Goal: Task Accomplishment & Management: Manage account settings

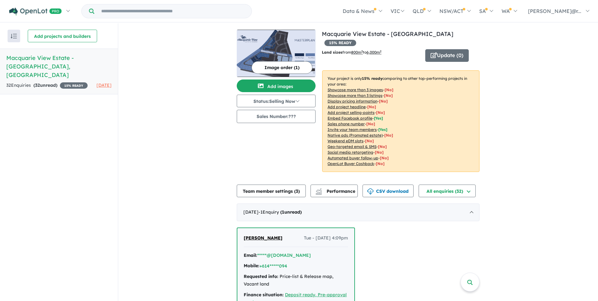
click at [47, 82] on strong "( 32 unread)" at bounding box center [45, 85] width 24 height 6
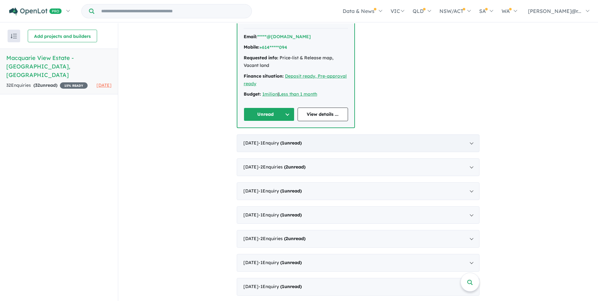
scroll to position [221, 0]
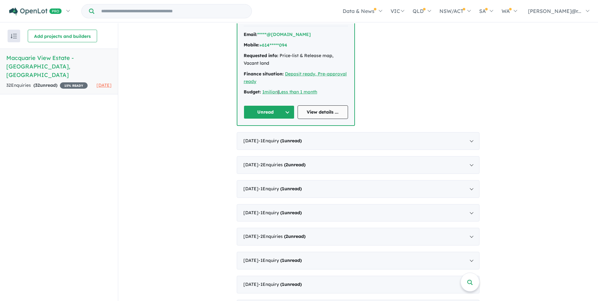
click at [320, 107] on link "View details ..." at bounding box center [322, 112] width 51 height 14
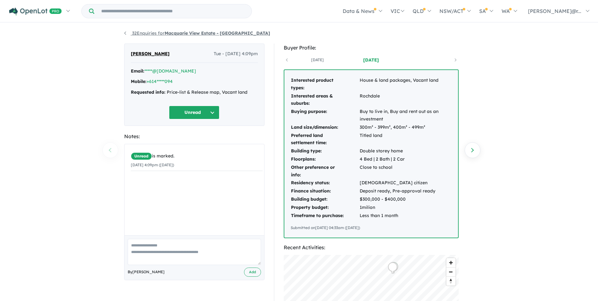
click at [126, 32] on link "32 Enquiries for Macquarie View Estate - [GEOGRAPHIC_DATA]" at bounding box center [197, 33] width 146 height 6
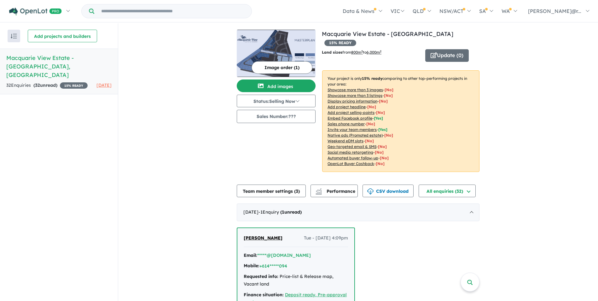
click at [38, 82] on span "32" at bounding box center [37, 85] width 5 height 6
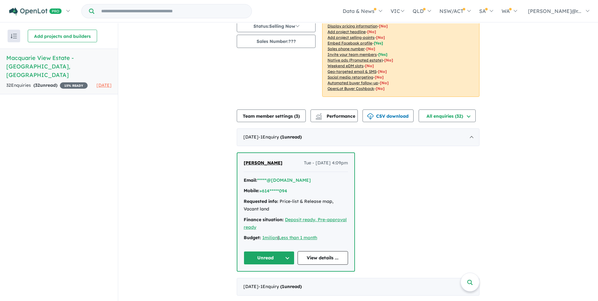
scroll to position [158, 0]
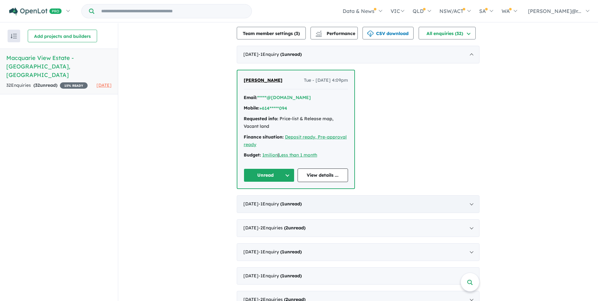
click at [286, 195] on div "[DATE] - 1 Enquir y ( 1 unread)" at bounding box center [358, 204] width 243 height 18
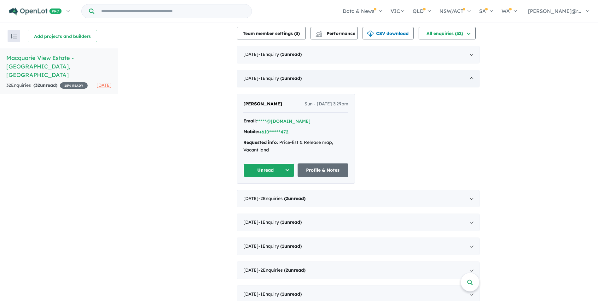
scroll to position [1, 0]
click at [265, 128] on button "+610******472" at bounding box center [273, 131] width 29 height 7
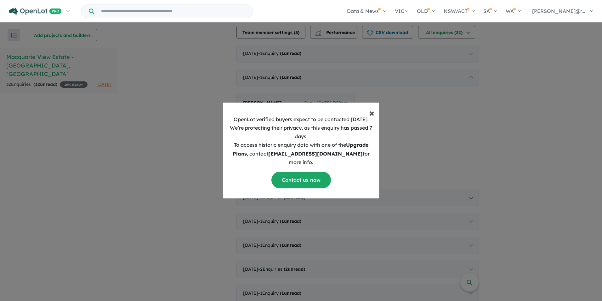
click at [373, 117] on span "×" at bounding box center [371, 112] width 5 height 13
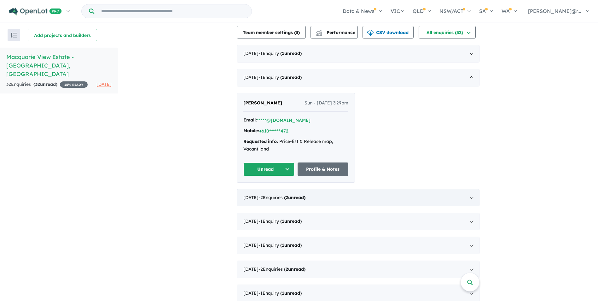
click at [288, 194] on span "2" at bounding box center [286, 197] width 3 height 6
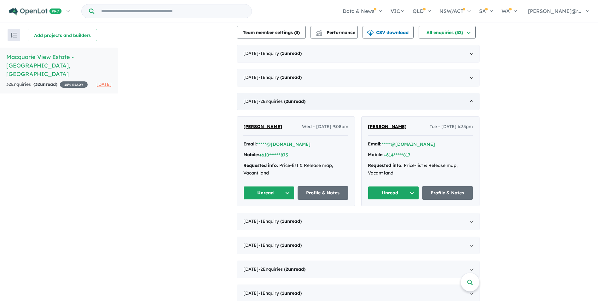
click at [290, 98] on span "- 2 Enquir ies ( 2 unread)" at bounding box center [281, 101] width 47 height 6
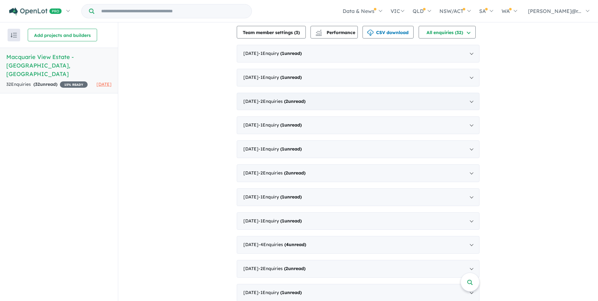
click at [289, 98] on span "- 2 Enquir ies ( 2 unread)" at bounding box center [281, 101] width 47 height 6
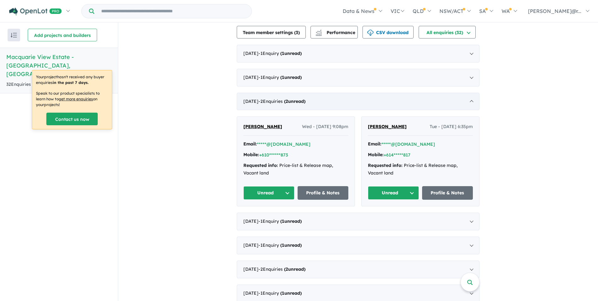
click at [305, 98] on strong "( 2 unread)" at bounding box center [294, 101] width 21 height 6
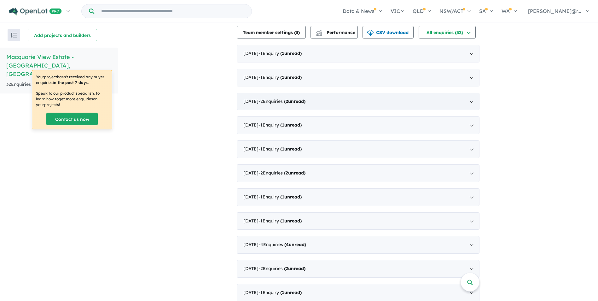
click at [305, 98] on strong "( 2 unread)" at bounding box center [294, 101] width 21 height 6
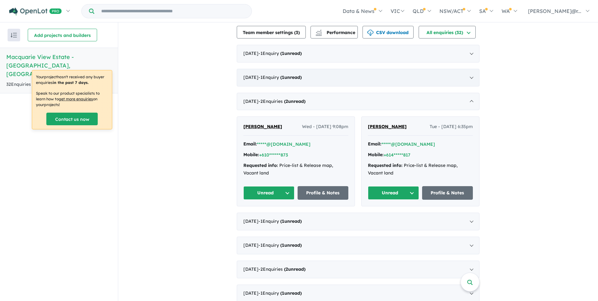
click at [302, 74] on strong "( 1 unread)" at bounding box center [290, 77] width 21 height 6
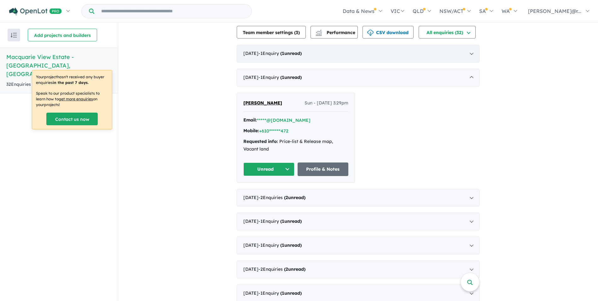
click at [320, 45] on div "[DATE] - 1 Enquir y ( 1 unread)" at bounding box center [358, 54] width 243 height 18
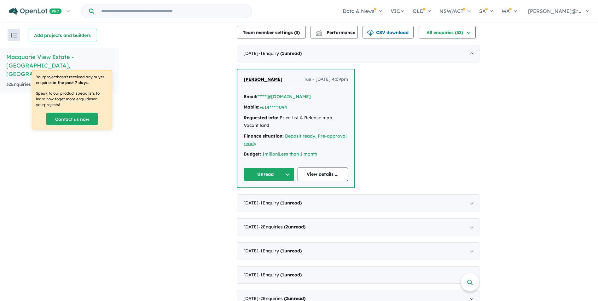
scroll to position [63, 0]
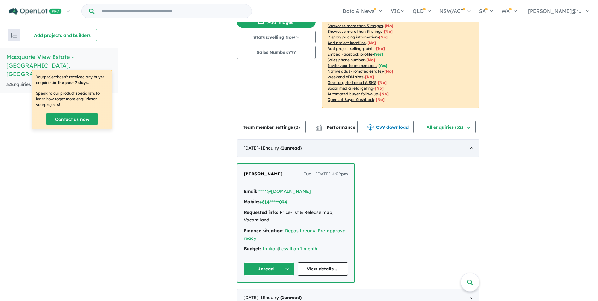
click at [324, 140] on div "[DATE] - 1 Enquir y ( 1 unread)" at bounding box center [358, 148] width 243 height 18
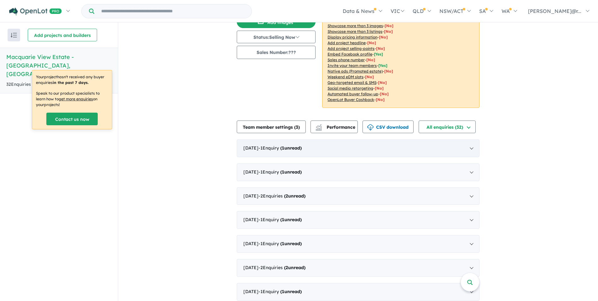
click at [324, 140] on div "[DATE] - 1 Enquir y ( 1 unread)" at bounding box center [358, 148] width 243 height 18
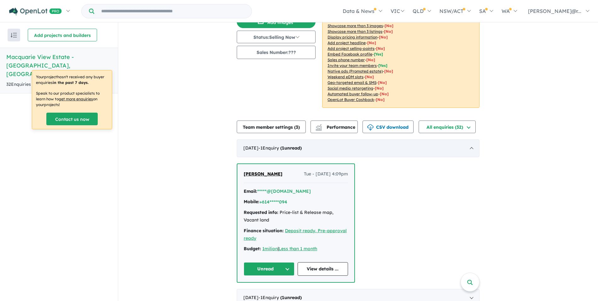
click at [324, 140] on div "[DATE] - 1 Enquir y ( 1 unread)" at bounding box center [358, 148] width 243 height 18
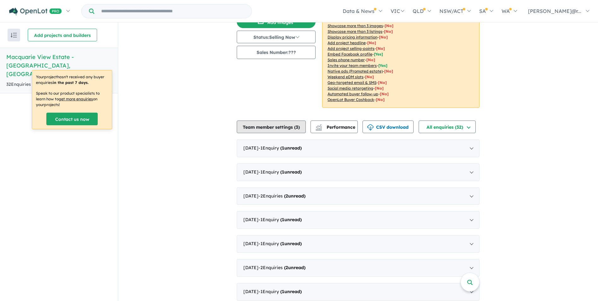
click at [276, 120] on button "Team member settings ( 3 )" at bounding box center [271, 126] width 69 height 13
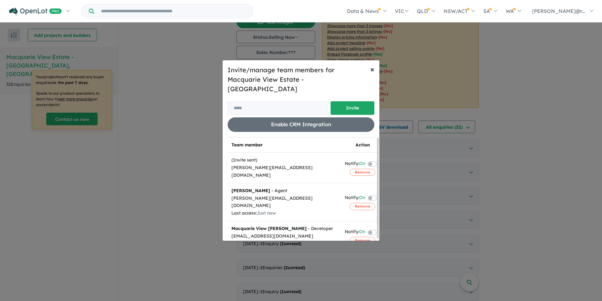
click at [372, 73] on span "×" at bounding box center [373, 68] width 4 height 9
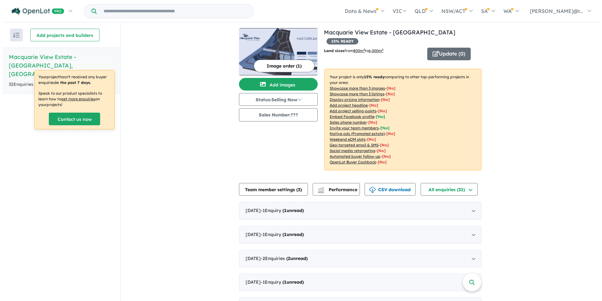
scroll to position [0, 0]
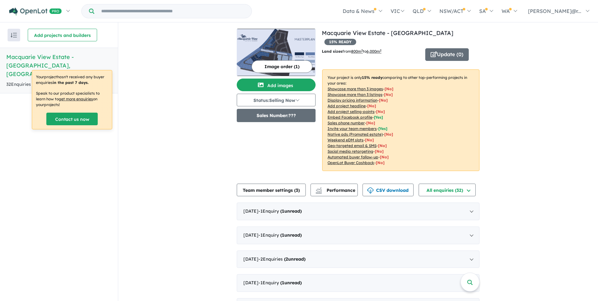
click at [283, 115] on button "Sales Number: ???" at bounding box center [276, 115] width 79 height 13
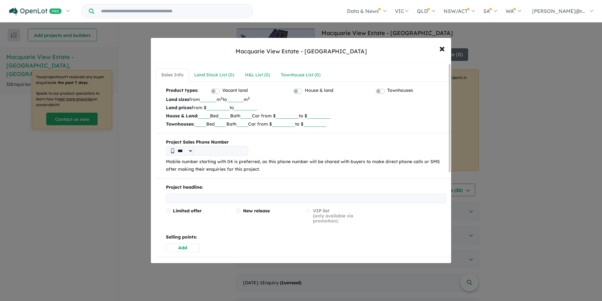
click at [218, 152] on input "tel" at bounding box center [220, 150] width 55 height 9
type input "**********"
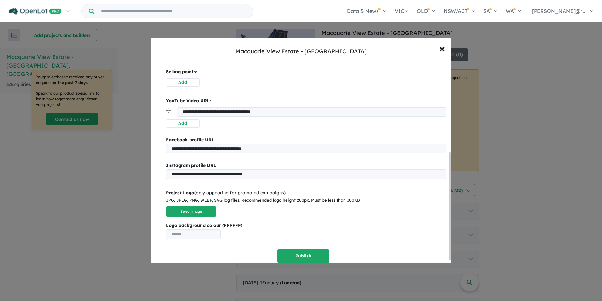
scroll to position [169, 0]
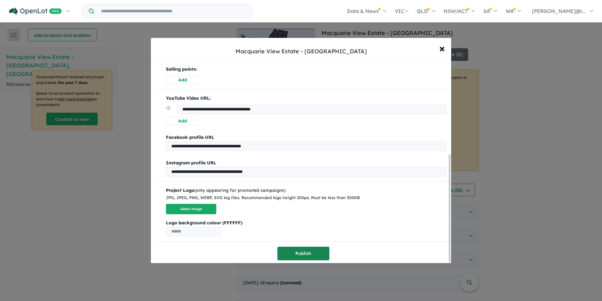
click at [311, 249] on button "Publish" at bounding box center [304, 253] width 52 height 14
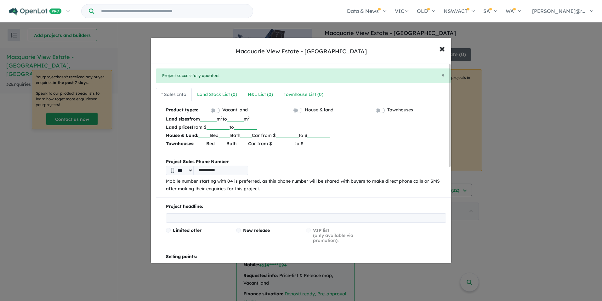
click at [212, 118] on input "***" at bounding box center [208, 118] width 17 height 6
type input "****"
click at [211, 126] on input "number" at bounding box center [218, 126] width 23 height 6
type input "******"
click at [244, 127] on input "number" at bounding box center [245, 126] width 23 height 6
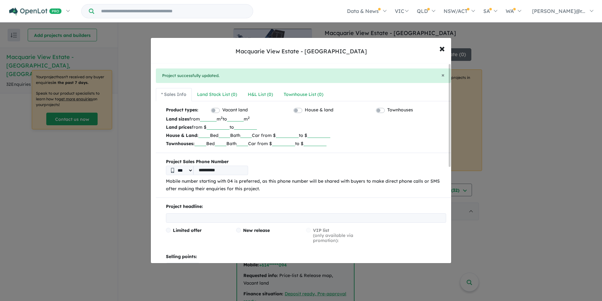
drag, startPoint x: 232, startPoint y: 126, endPoint x: 214, endPoint y: 126, distance: 17.3
click at [214, 126] on input "******" at bounding box center [218, 126] width 23 height 6
click at [219, 127] on input "******" at bounding box center [218, 126] width 23 height 6
click at [230, 127] on input "******" at bounding box center [218, 126] width 23 height 6
click at [253, 125] on input "number" at bounding box center [245, 126] width 23 height 6
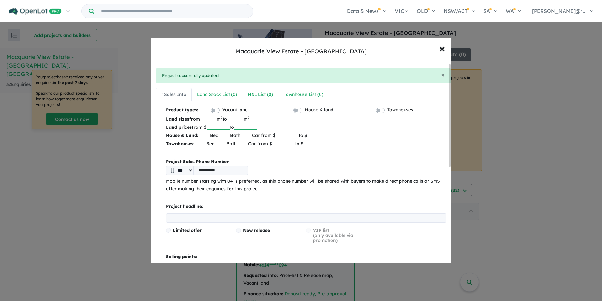
click at [305, 111] on label "House & land" at bounding box center [319, 110] width 29 height 8
click at [224, 126] on input "******" at bounding box center [218, 126] width 23 height 6
drag, startPoint x: 216, startPoint y: 127, endPoint x: 233, endPoint y: 128, distance: 17.1
click at [230, 128] on input "******" at bounding box center [218, 126] width 23 height 6
click at [294, 129] on p "Land prices from $ ****** to" at bounding box center [306, 127] width 280 height 8
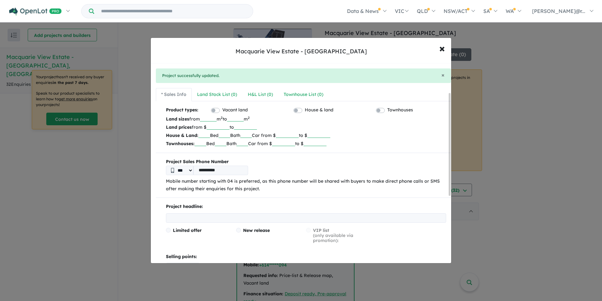
scroll to position [188, 0]
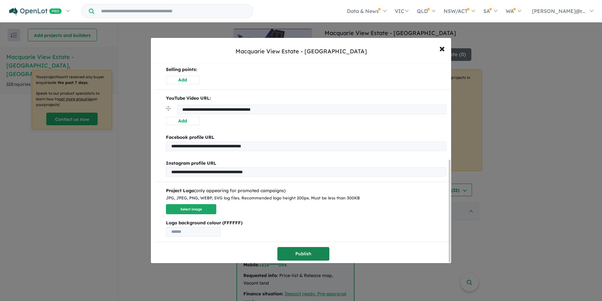
click at [311, 248] on button "Publish" at bounding box center [304, 254] width 52 height 14
click at [443, 49] on span "×" at bounding box center [443, 48] width 6 height 14
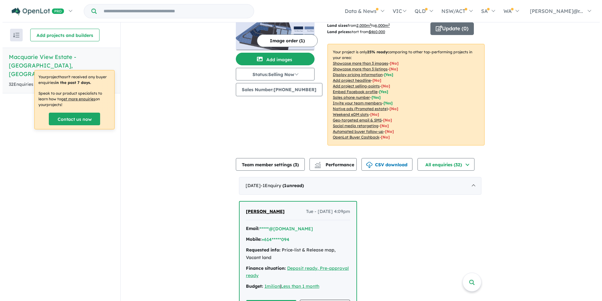
scroll to position [0, 0]
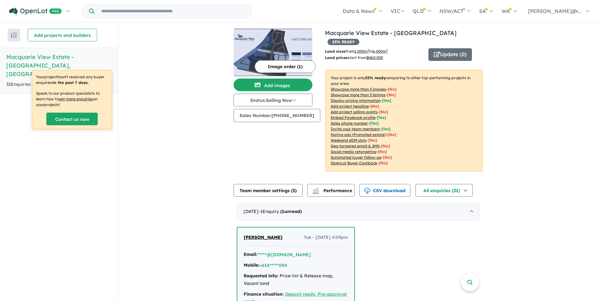
click at [356, 87] on u "Showcase more than 3 images" at bounding box center [358, 89] width 55 height 5
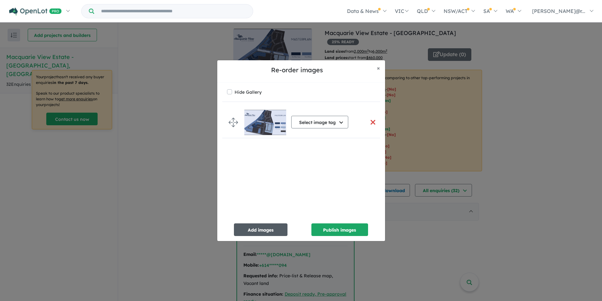
click at [254, 231] on button "Add images" at bounding box center [261, 229] width 54 height 13
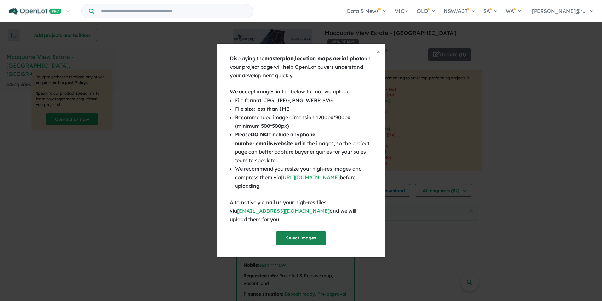
click at [297, 231] on button "Select images" at bounding box center [301, 238] width 50 height 14
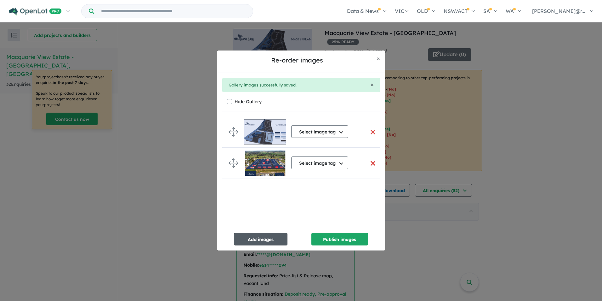
click at [266, 239] on button "Add images" at bounding box center [261, 239] width 54 height 13
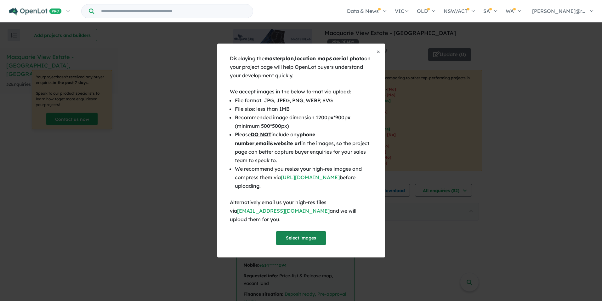
click at [298, 233] on button "Select images" at bounding box center [301, 238] width 50 height 14
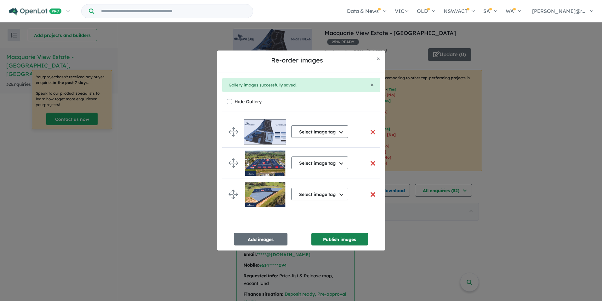
click at [338, 239] on button "Publish images" at bounding box center [340, 239] width 57 height 13
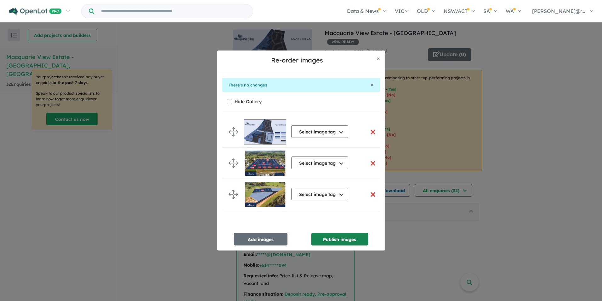
click at [356, 238] on button "Publish images" at bounding box center [340, 239] width 57 height 13
click at [341, 238] on button "Publish images" at bounding box center [340, 239] width 57 height 13
click at [378, 58] on span "×" at bounding box center [378, 58] width 3 height 7
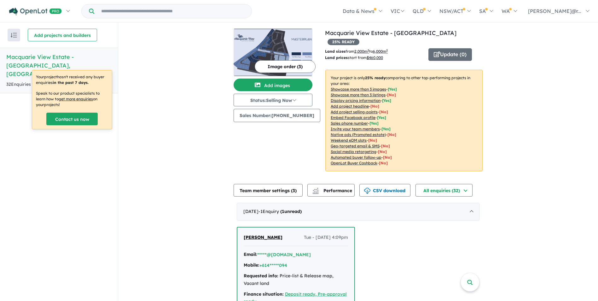
click at [354, 104] on u "Add project headline" at bounding box center [350, 106] width 38 height 5
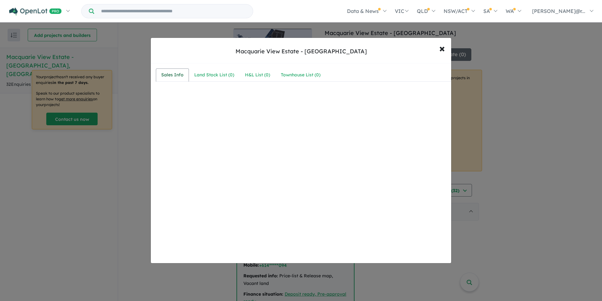
click at [176, 75] on div "Sales Info" at bounding box center [172, 75] width 22 height 8
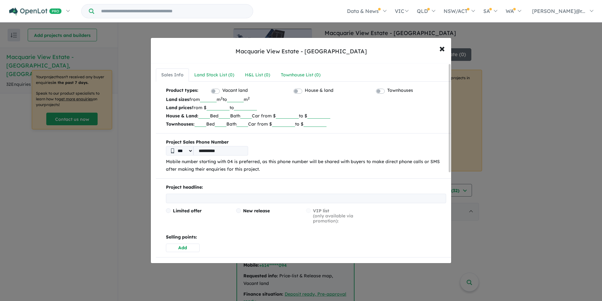
click at [187, 199] on input "text" at bounding box center [306, 197] width 280 height 9
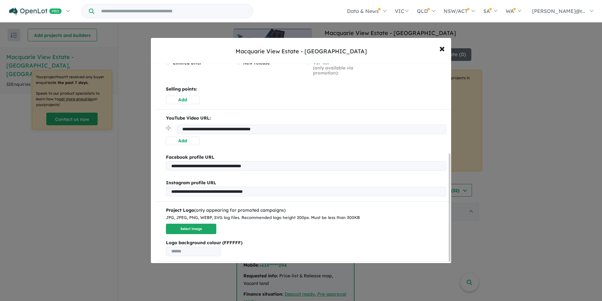
scroll to position [169, 0]
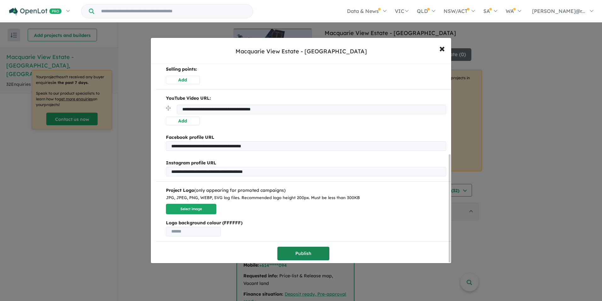
type input "**********"
click at [308, 253] on button "Publish" at bounding box center [304, 253] width 52 height 14
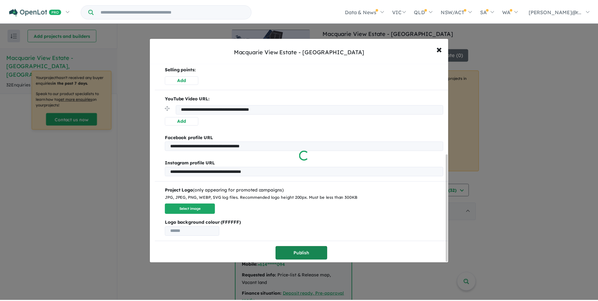
scroll to position [0, 0]
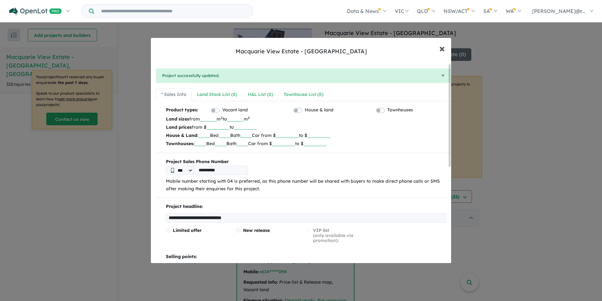
click at [444, 49] on span "×" at bounding box center [443, 48] width 6 height 14
